Goal: Ask a question

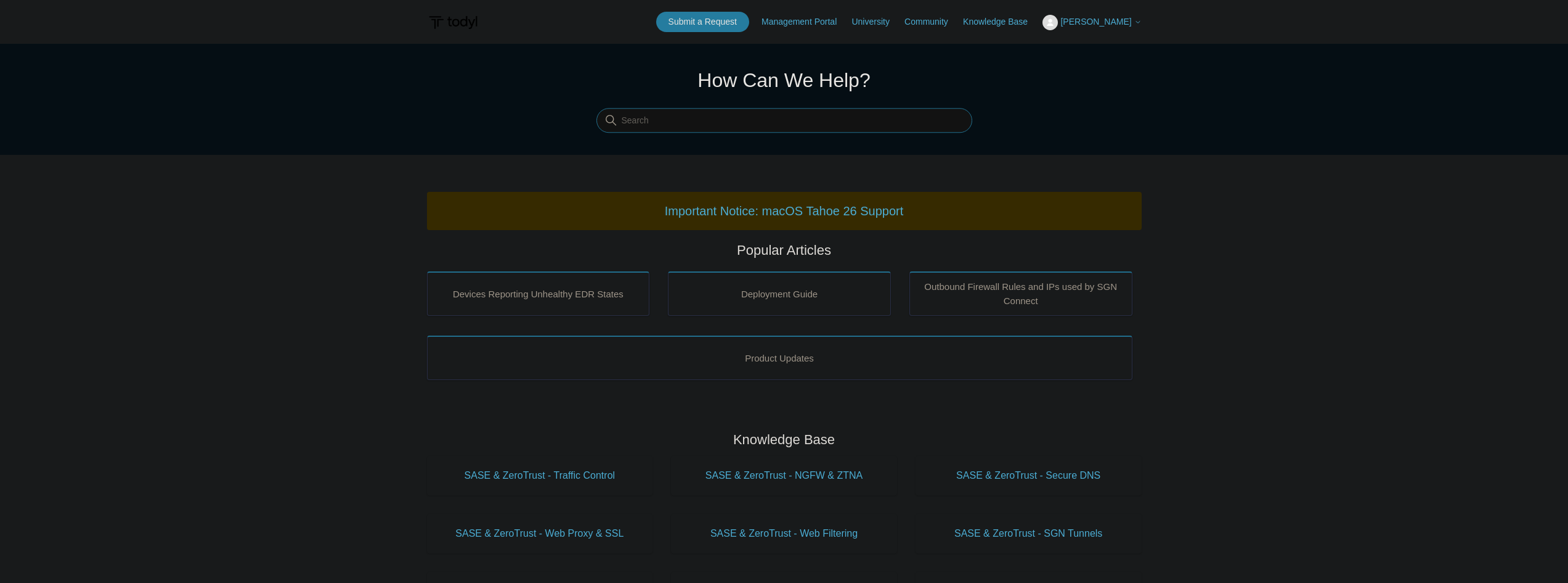
click at [712, 127] on input "Search" at bounding box center [784, 121] width 376 height 25
type input "SGN connect service will not start after using a deploy script"
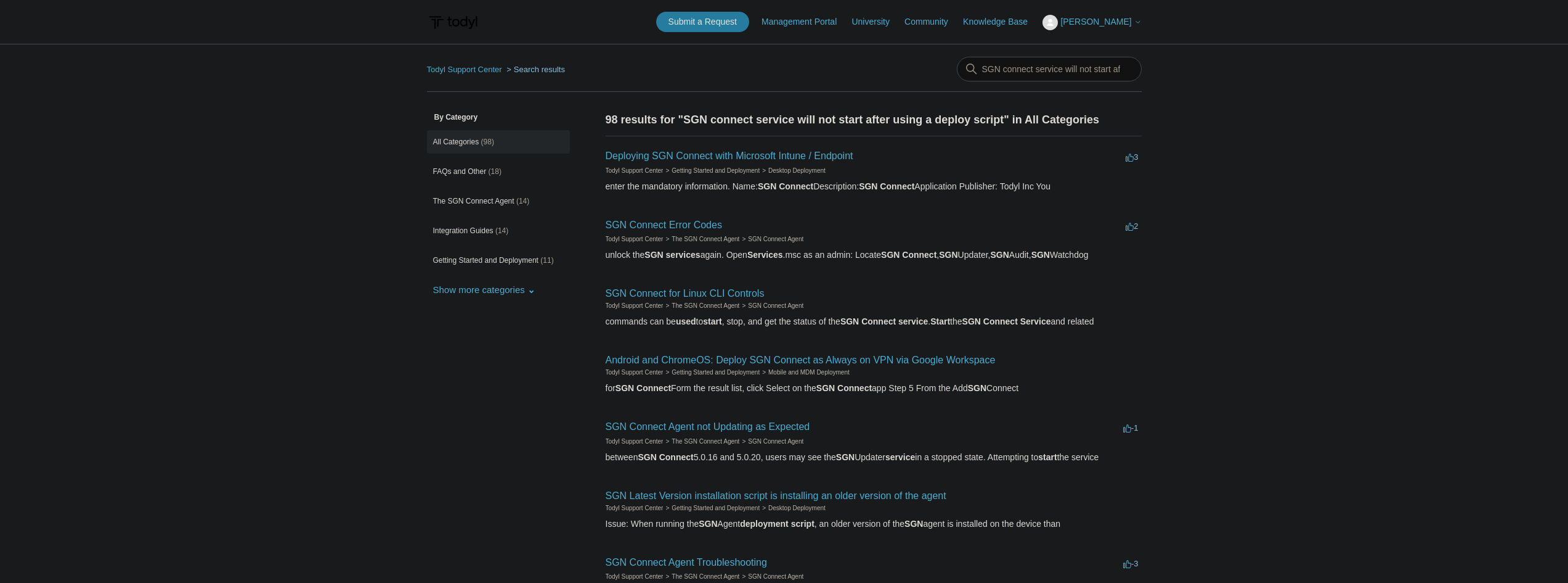
click at [1104, 19] on span "[PERSON_NAME]" at bounding box center [1095, 21] width 71 height 10
click at [1098, 48] on link "My Support Requests" at bounding box center [1103, 48] width 120 height 21
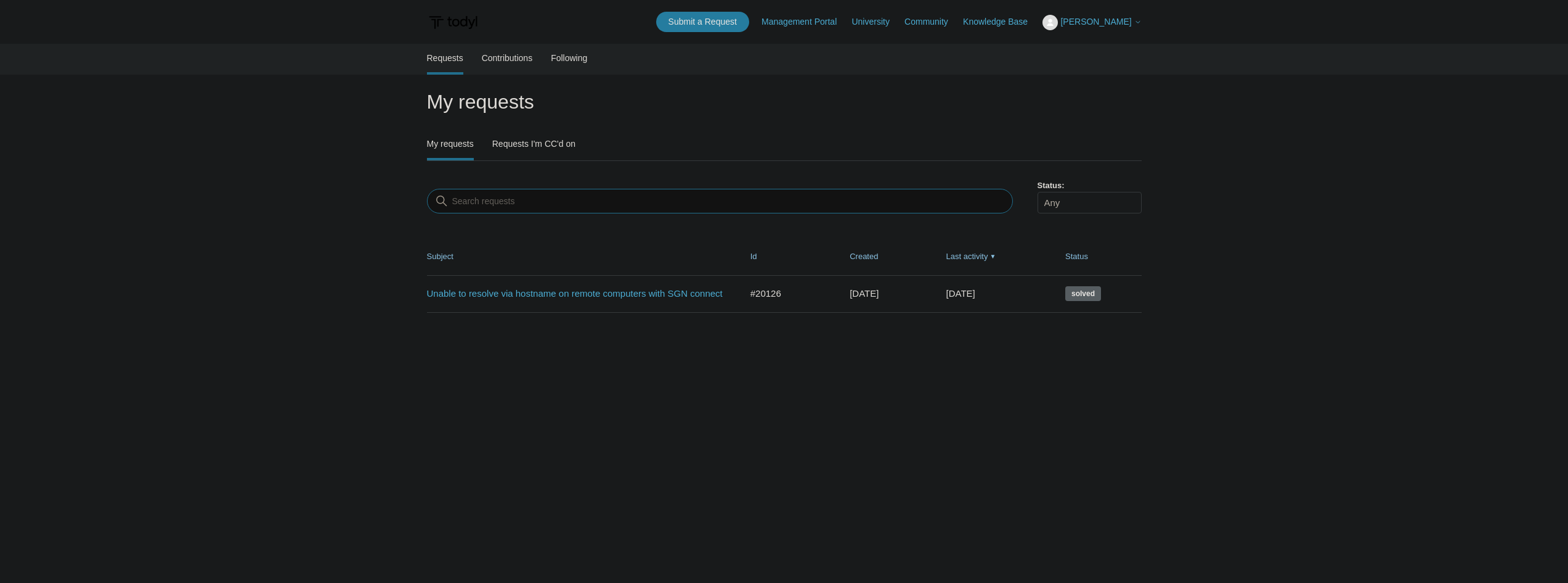
click at [856, 195] on input "Search requests" at bounding box center [719, 200] width 586 height 25
click at [710, 21] on link "Submit a Request" at bounding box center [702, 22] width 93 height 21
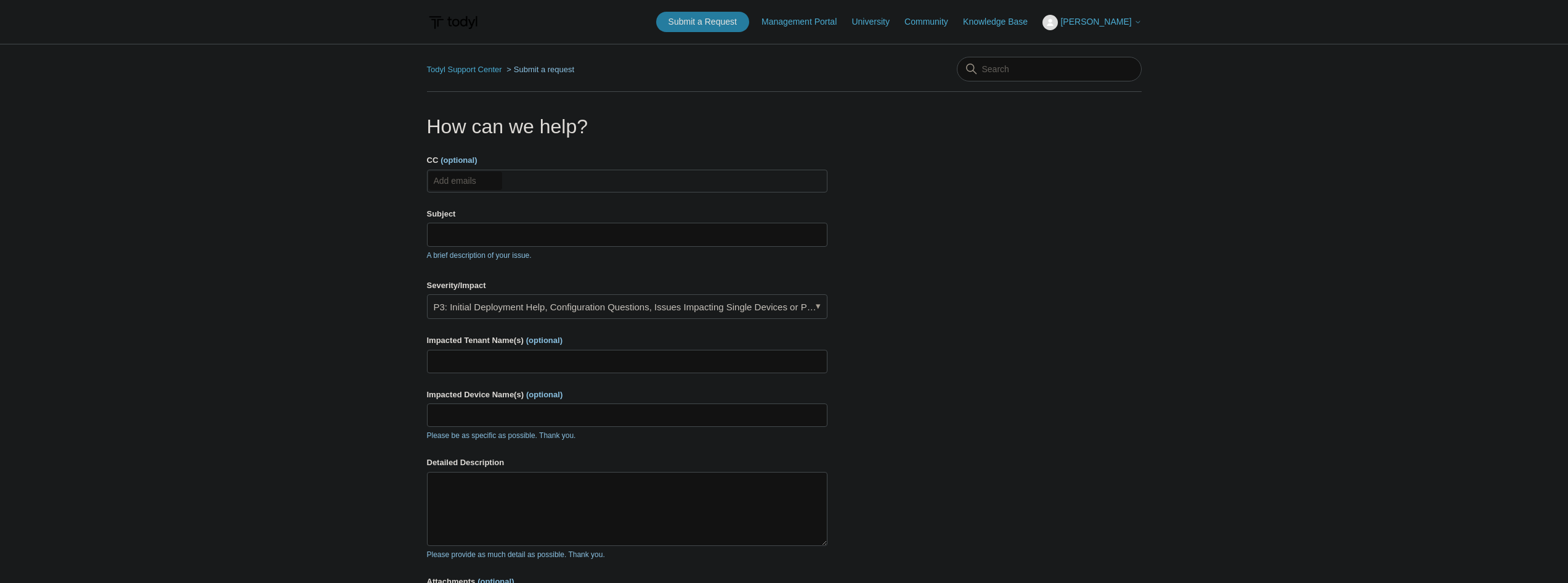
click at [1309, 443] on main "Todyl Support Center Submit a request How can we help? CC (optional) Add emails…" at bounding box center [784, 361] width 1568 height 635
